Goal: Check status: Check status

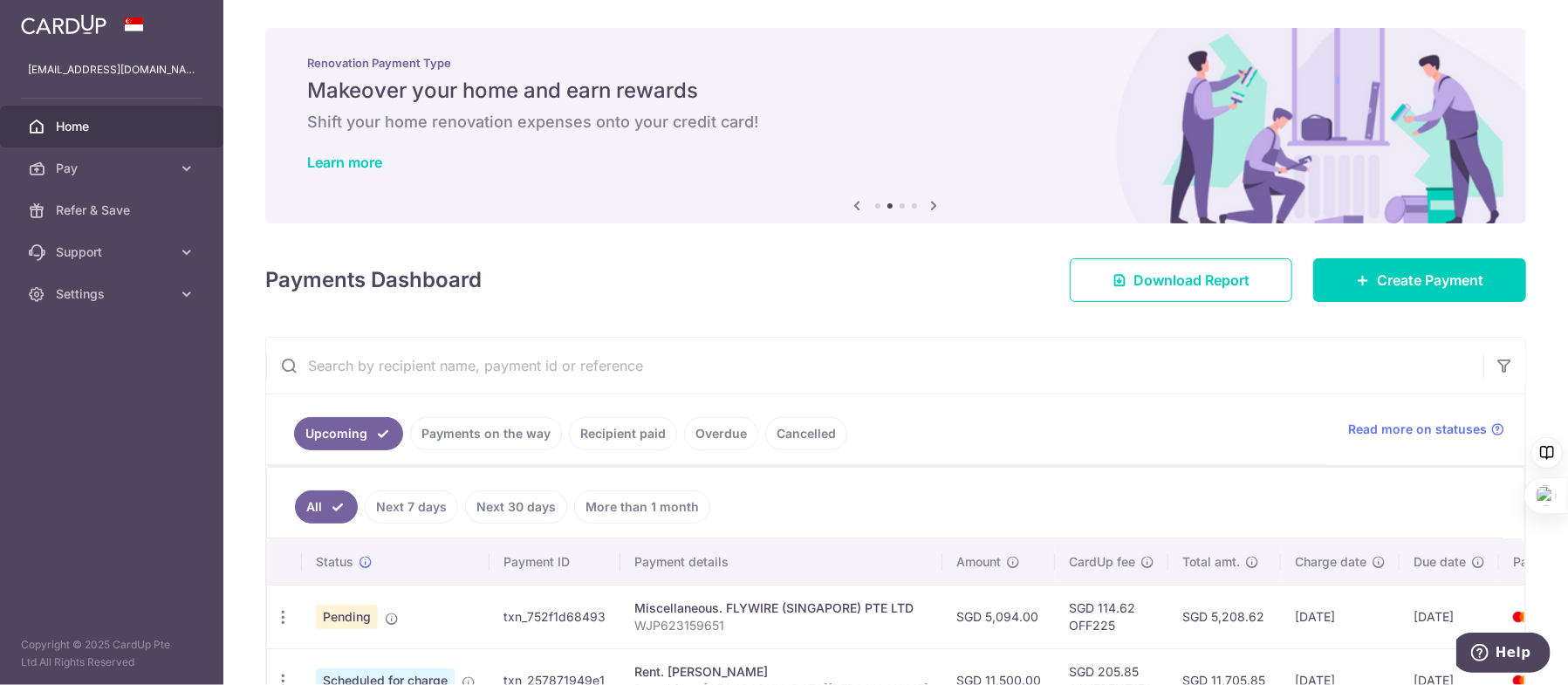
scroll to position [262, 0]
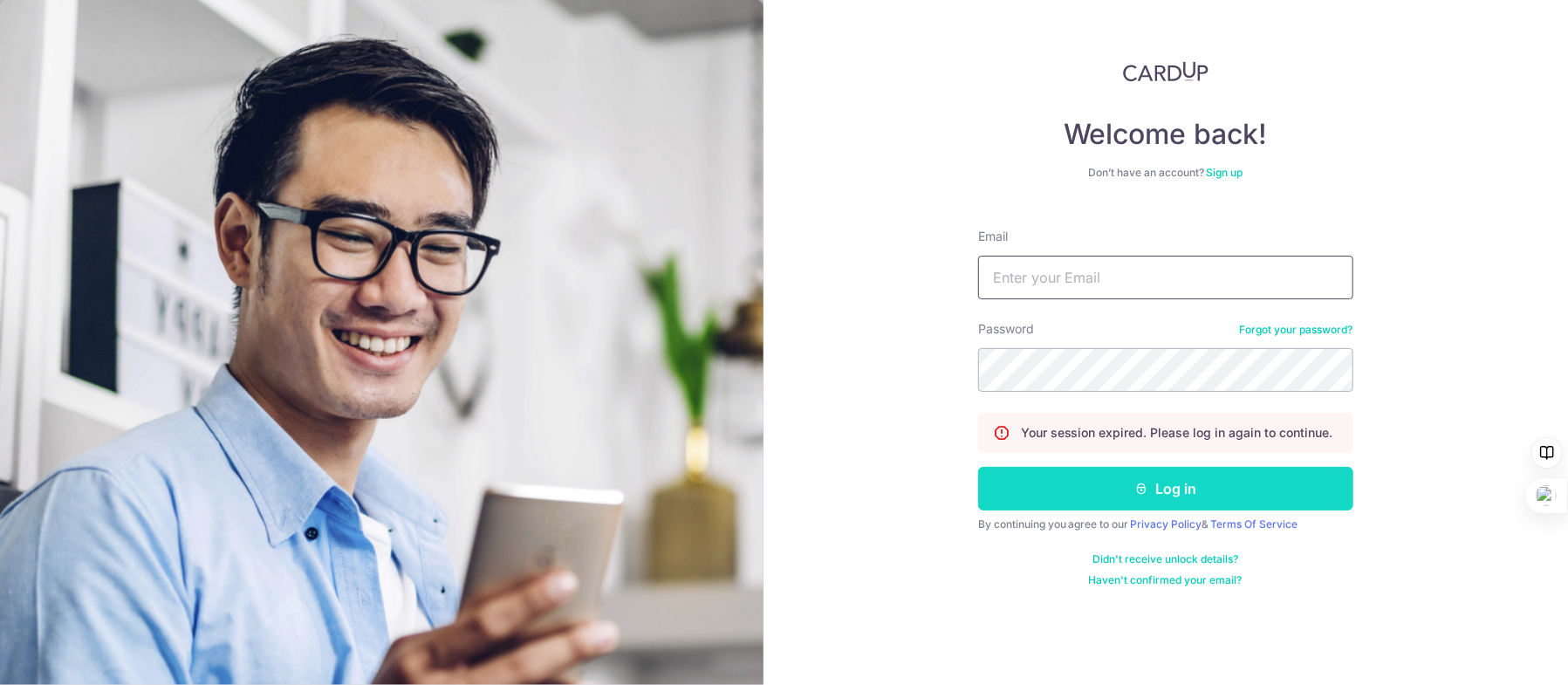
type input "Kywong@post.com"
click at [1160, 486] on button "Log in" at bounding box center [1165, 488] width 375 height 43
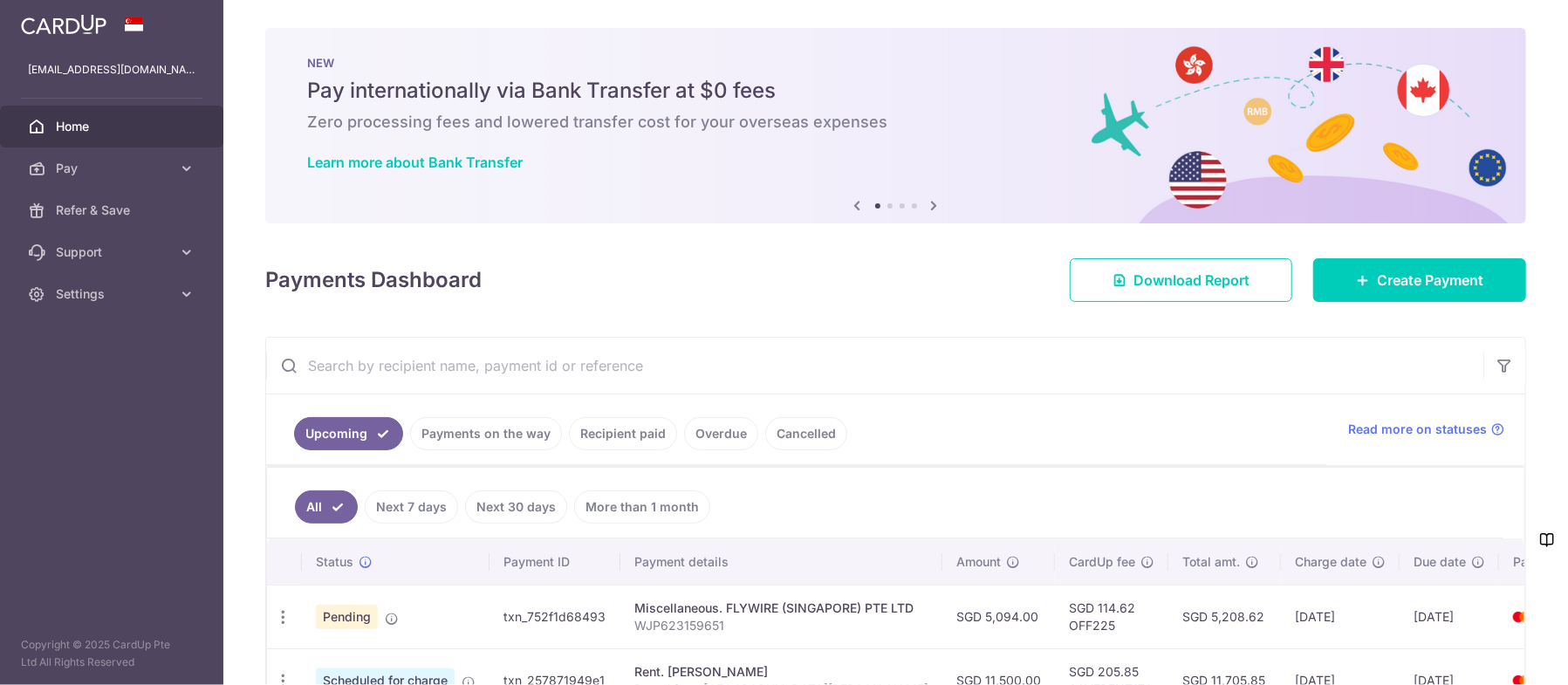
scroll to position [262, 0]
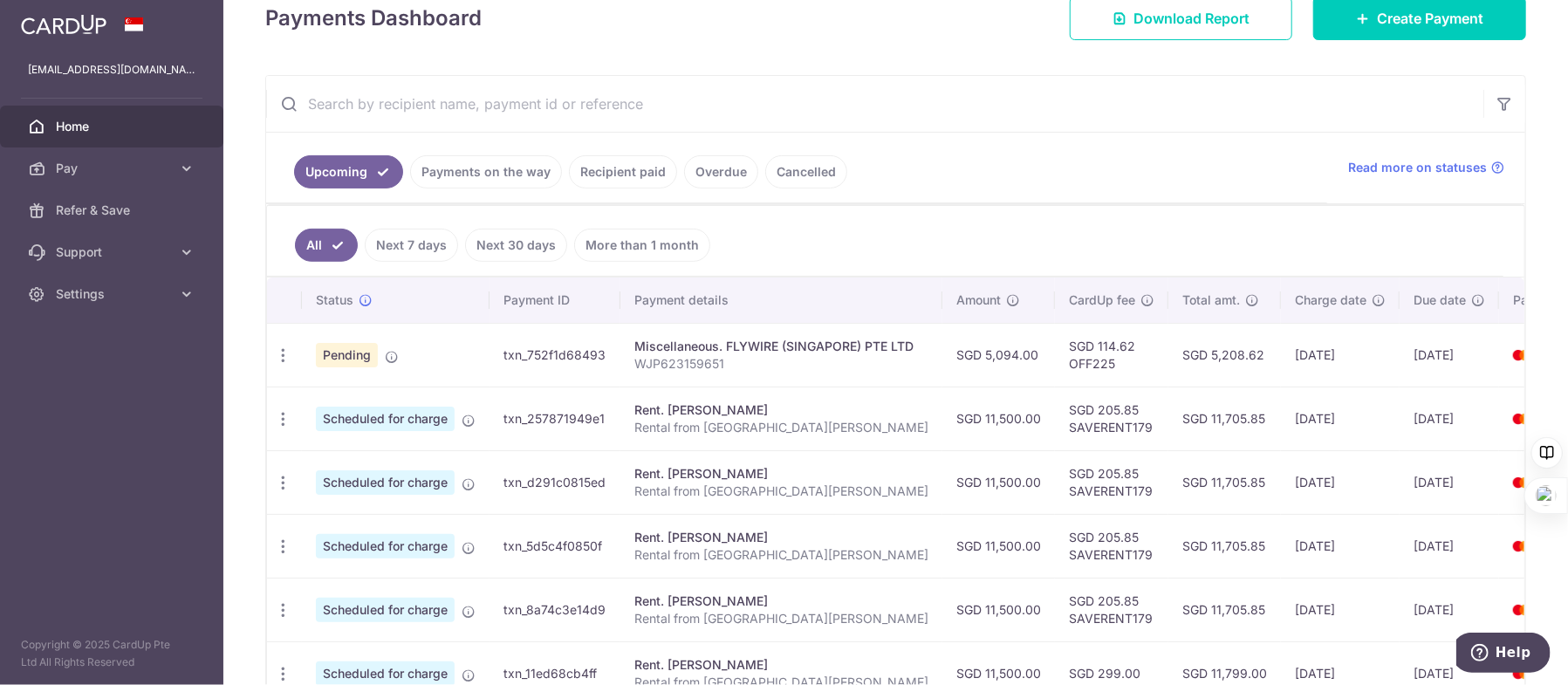
click at [501, 173] on link "Payments on the way" at bounding box center [485, 171] width 152 height 33
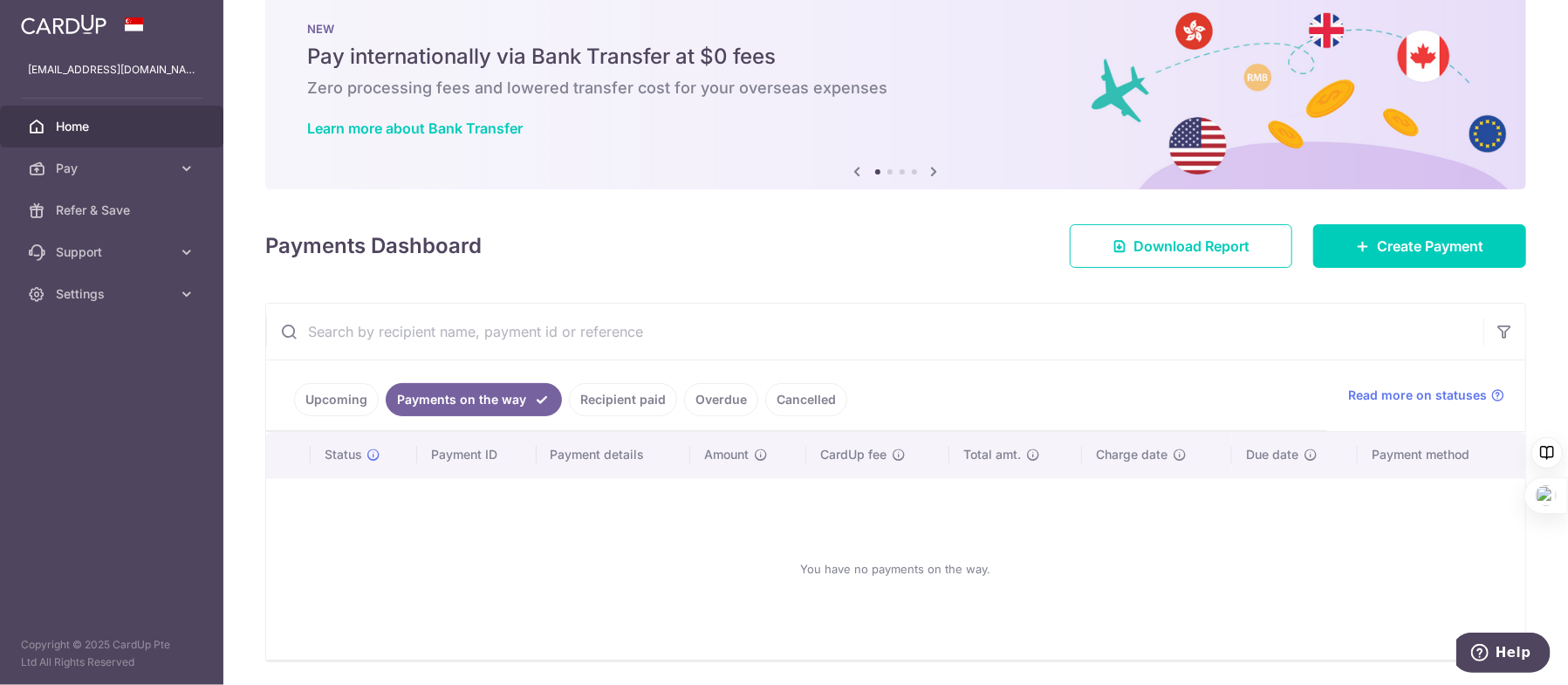
scroll to position [91, 0]
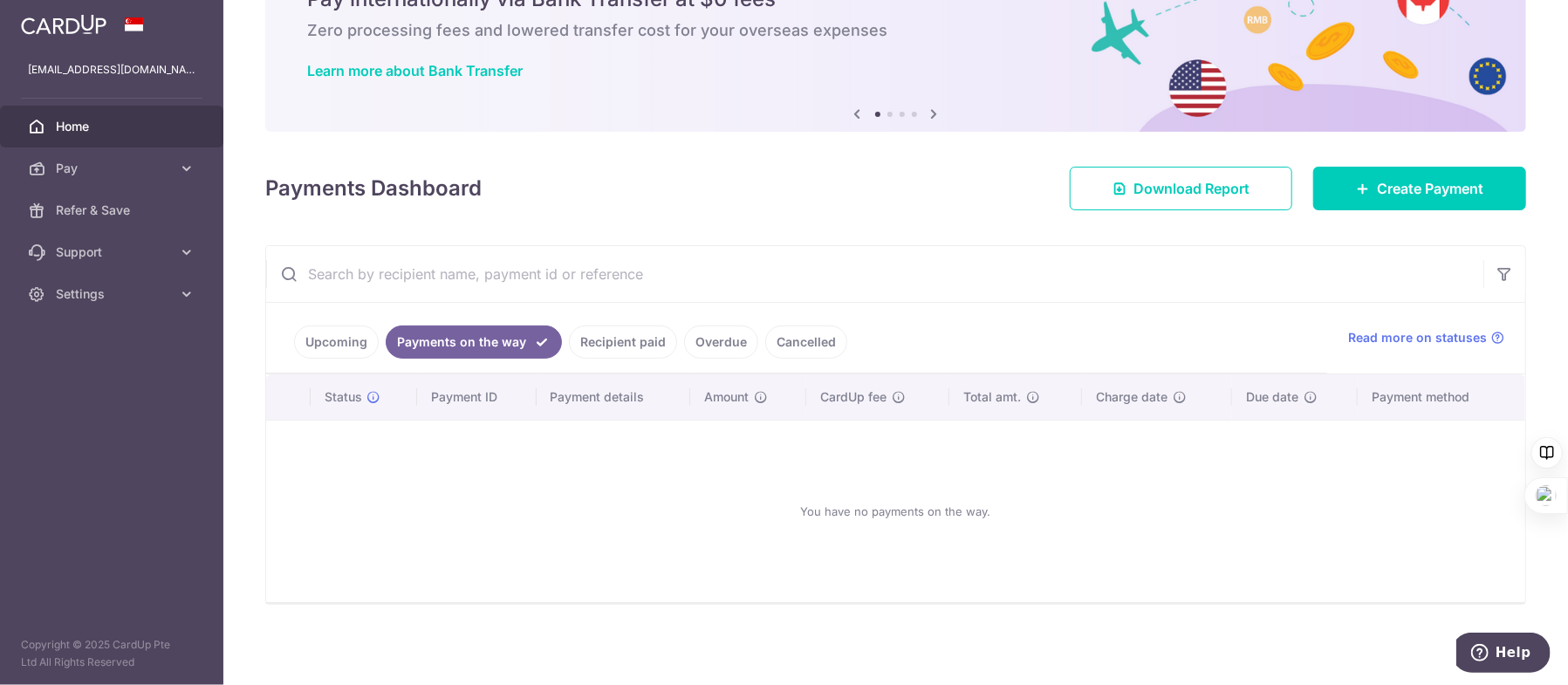
click at [626, 336] on link "Recipient paid" at bounding box center [623, 342] width 108 height 33
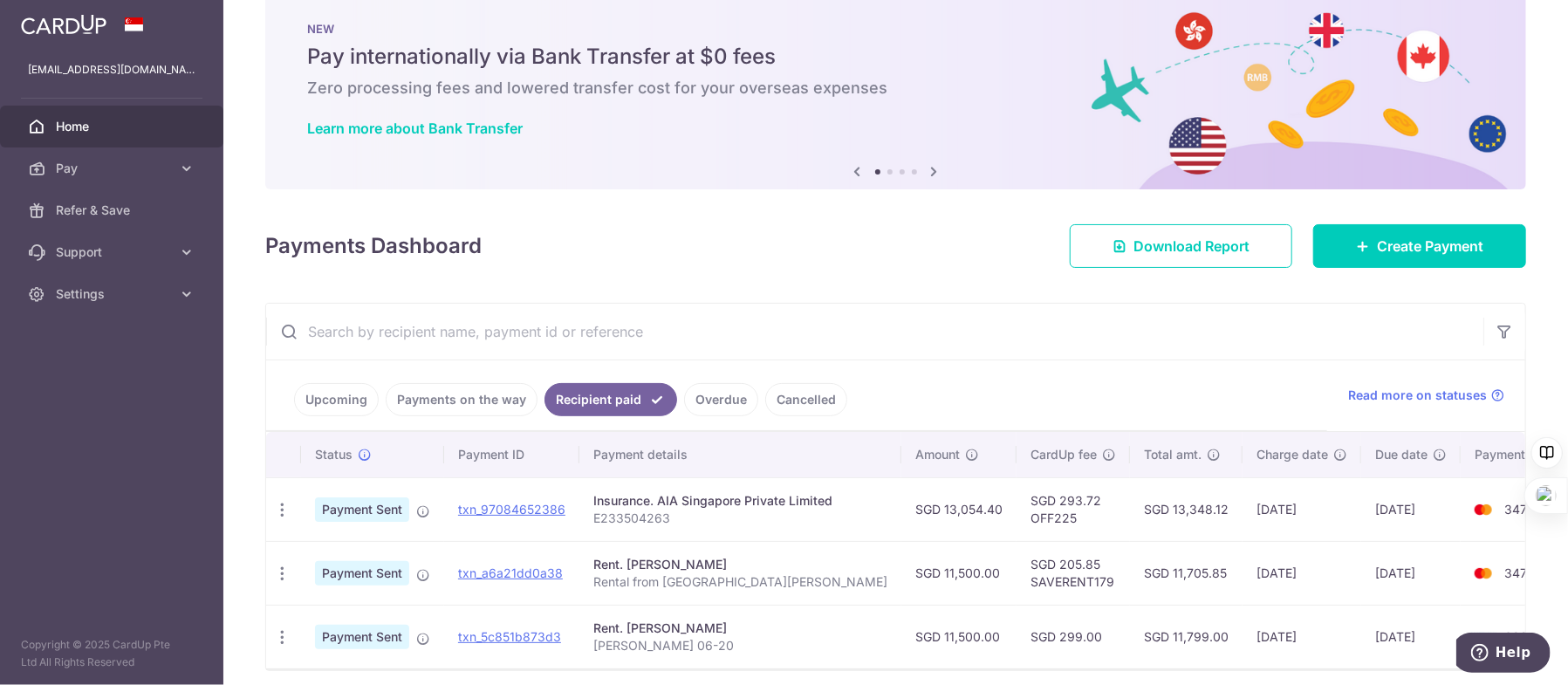
scroll to position [109, 0]
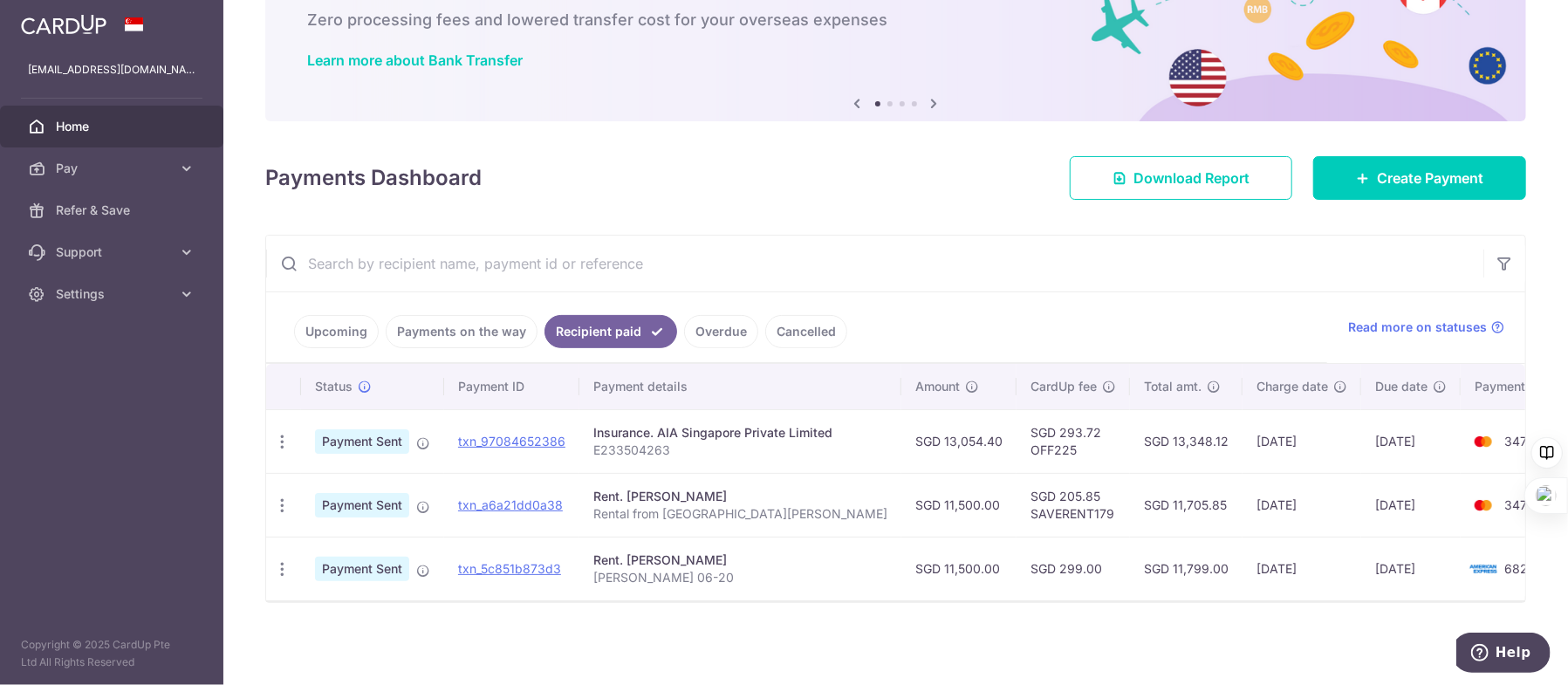
click at [333, 318] on link "Upcoming" at bounding box center [335, 331] width 84 height 33
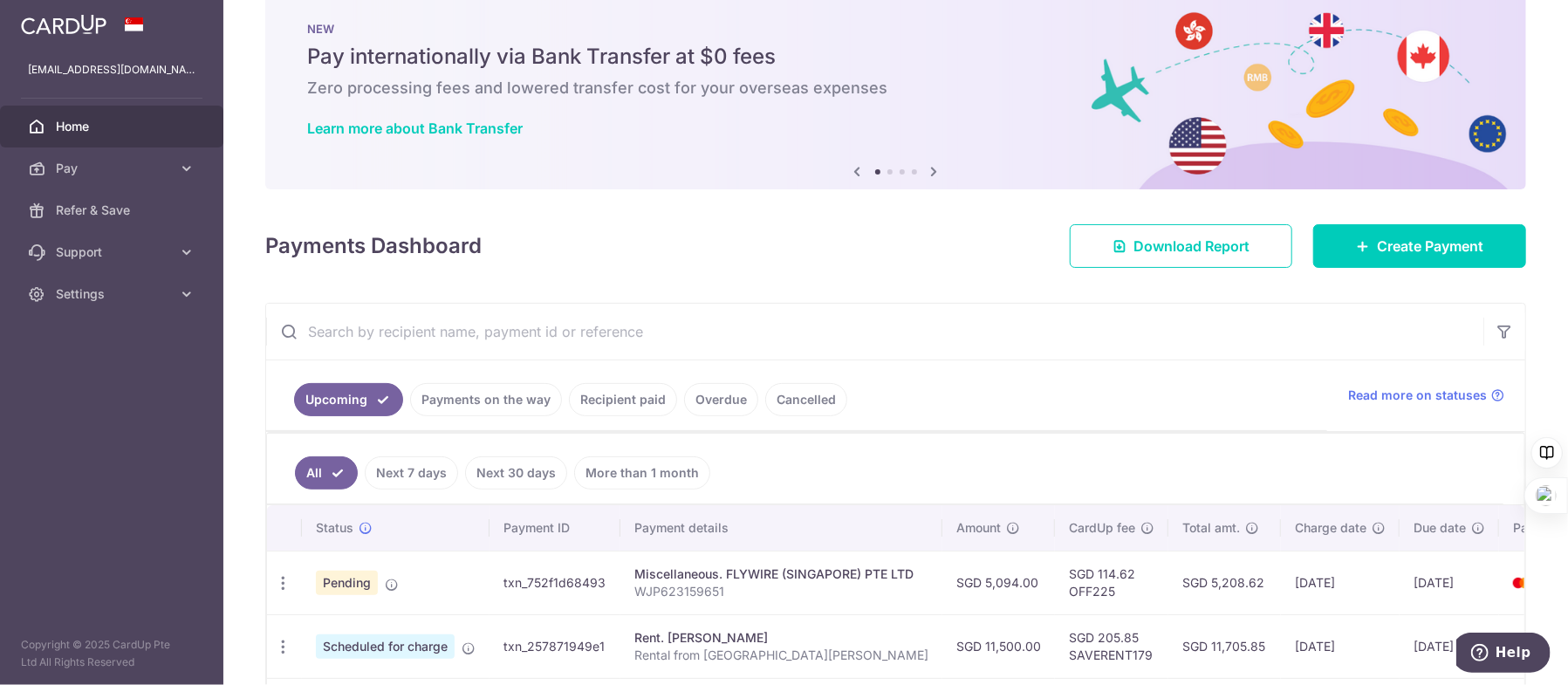
scroll to position [262, 0]
